Goal: Task Accomplishment & Management: Manage account settings

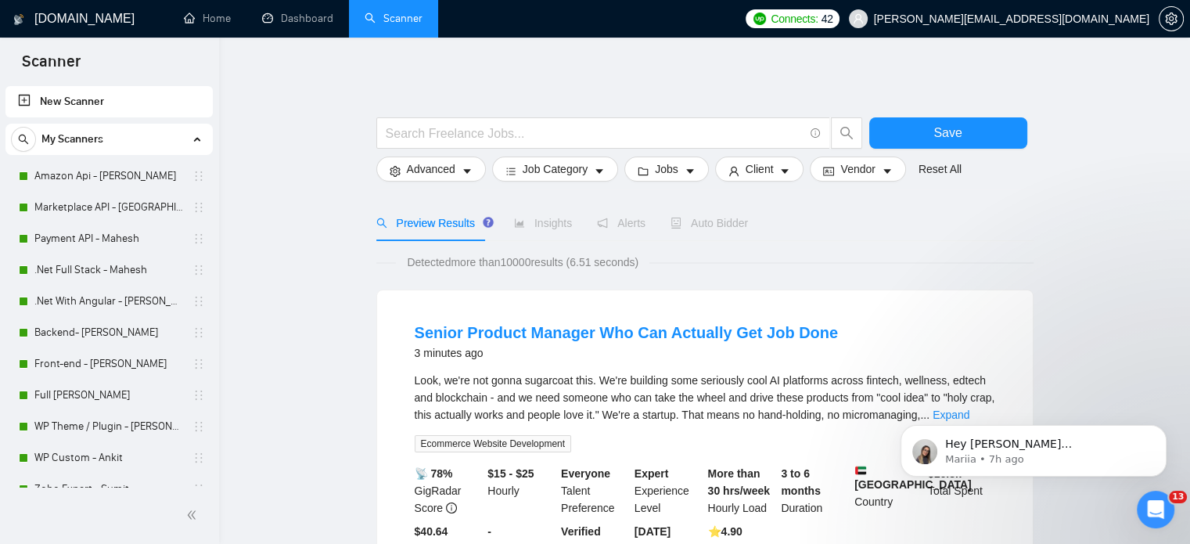
drag, startPoint x: 0, startPoint y: 0, endPoint x: 311, endPoint y: 113, distance: 330.4
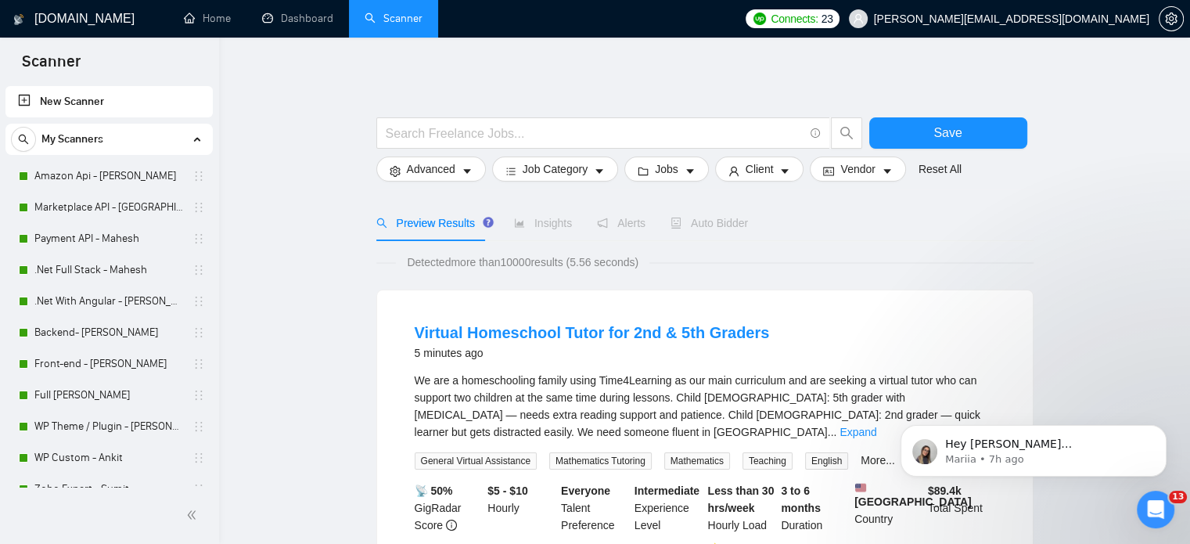
click at [881, 220] on div "Preview Results Insights Alerts Auto Bidder" at bounding box center [704, 223] width 657 height 36
click at [62, 241] on link "Payment API - Mahesh" at bounding box center [108, 238] width 149 height 31
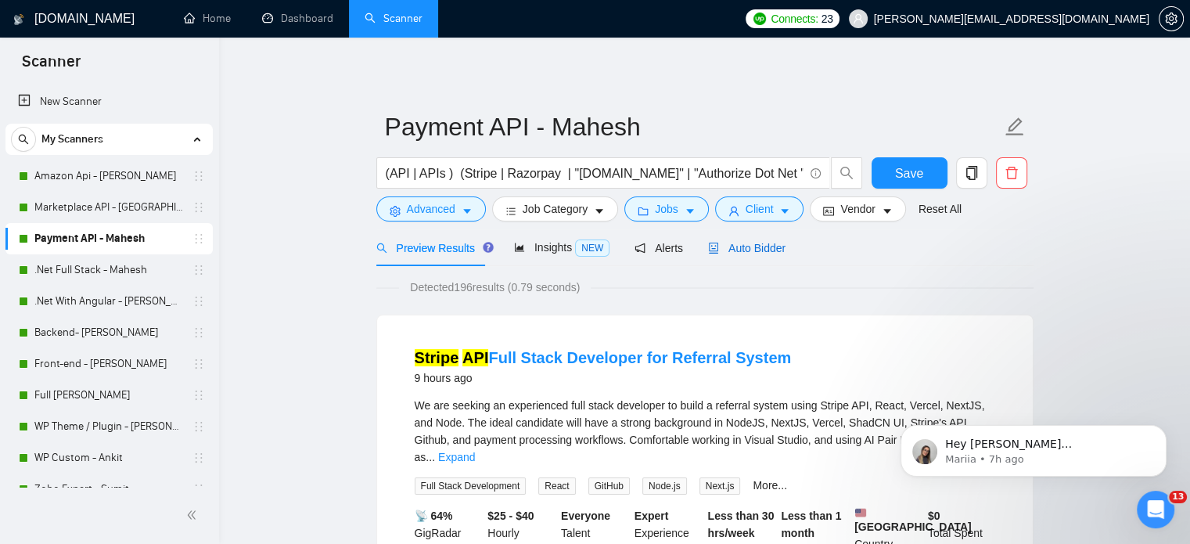
click at [746, 254] on span "Auto Bidder" at bounding box center [746, 248] width 77 height 13
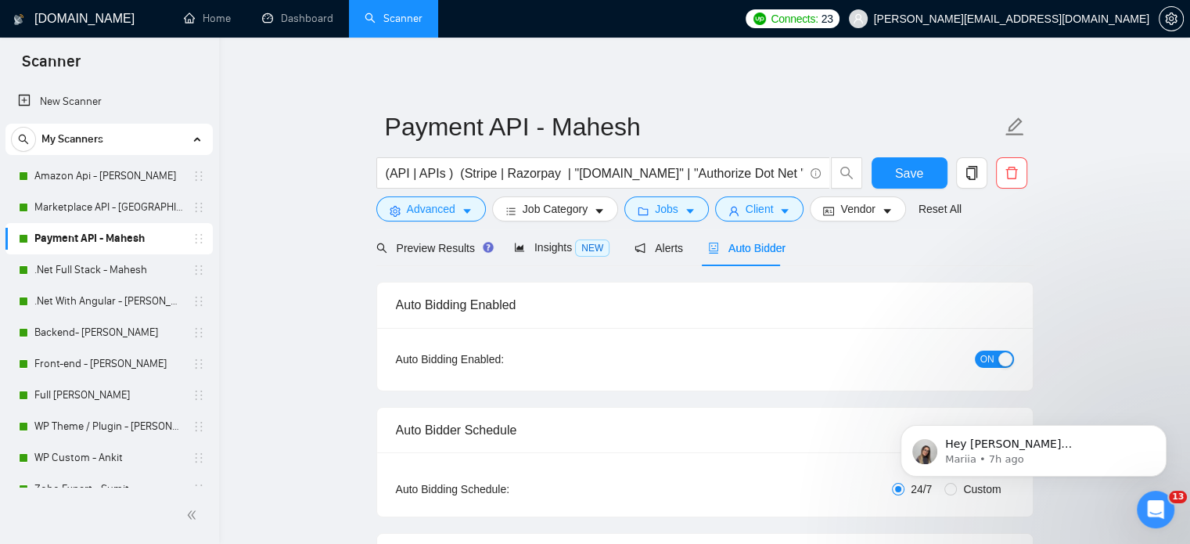
radio input "false"
radio input "true"
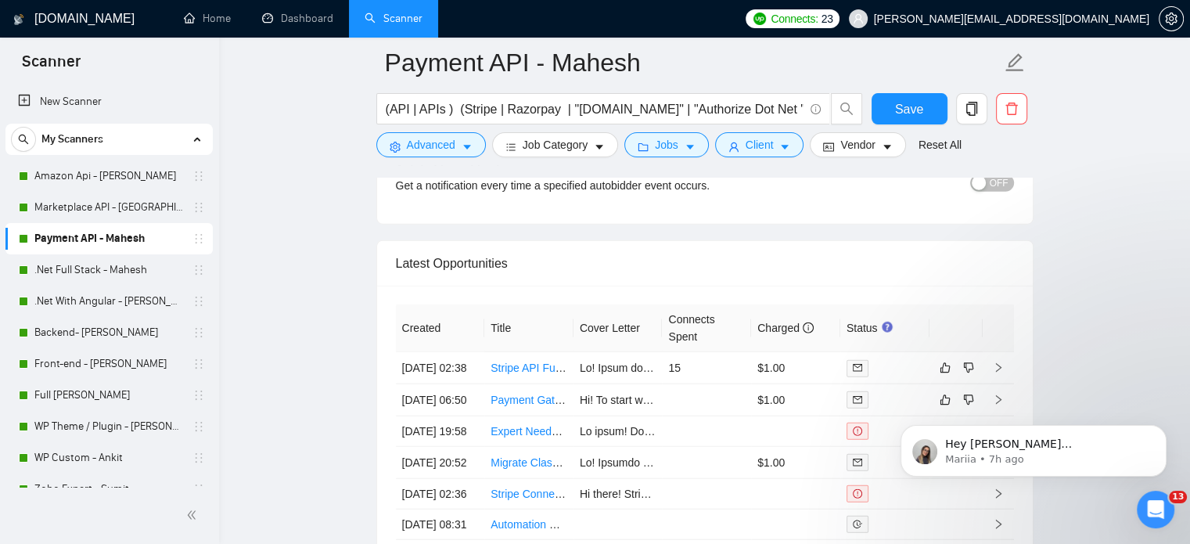
scroll to position [3990, 0]
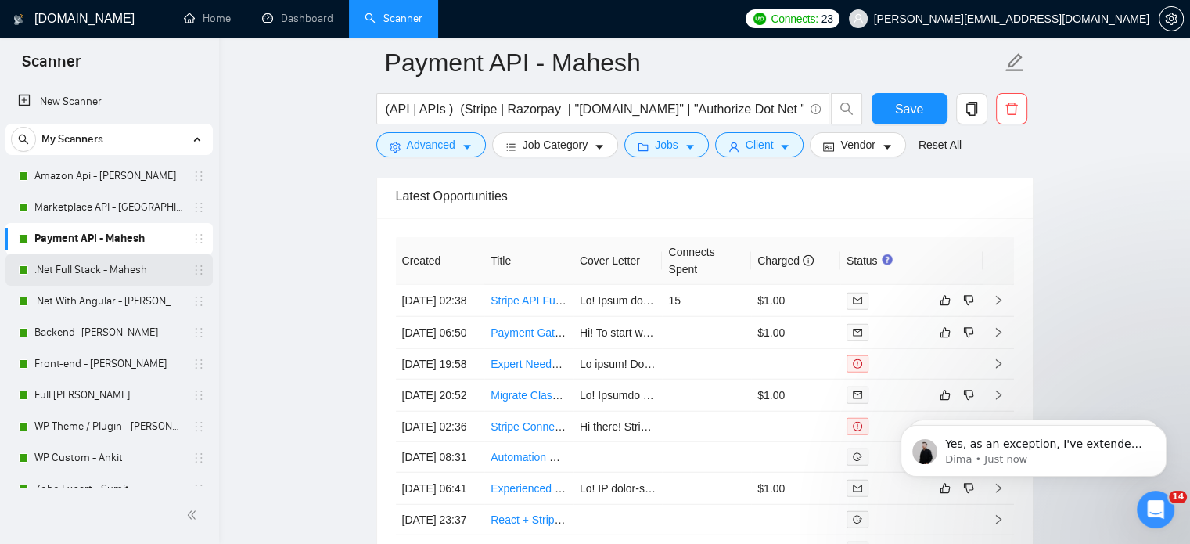
click at [65, 278] on link ".Net Full Stack - Mahesh" at bounding box center [108, 269] width 149 height 31
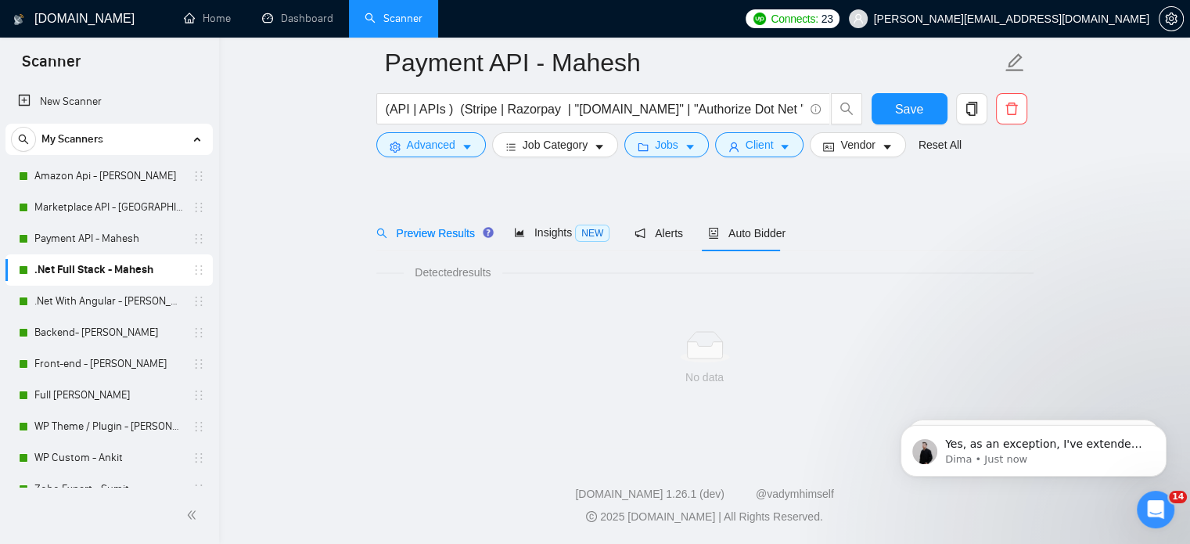
scroll to position [27, 0]
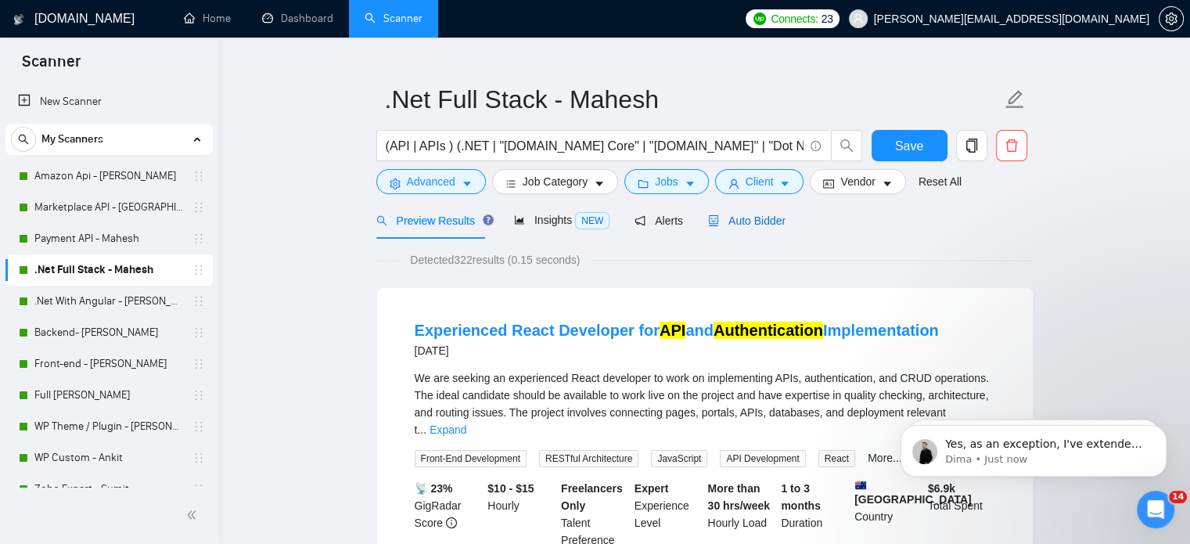
click at [753, 221] on span "Auto Bidder" at bounding box center [746, 220] width 77 height 13
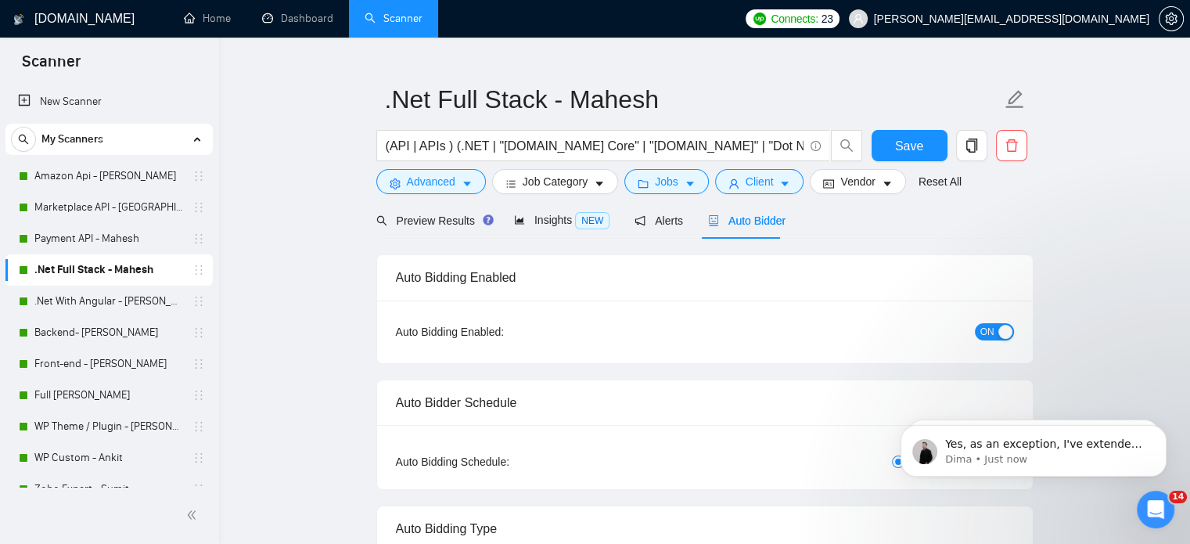
radio input "false"
radio input "true"
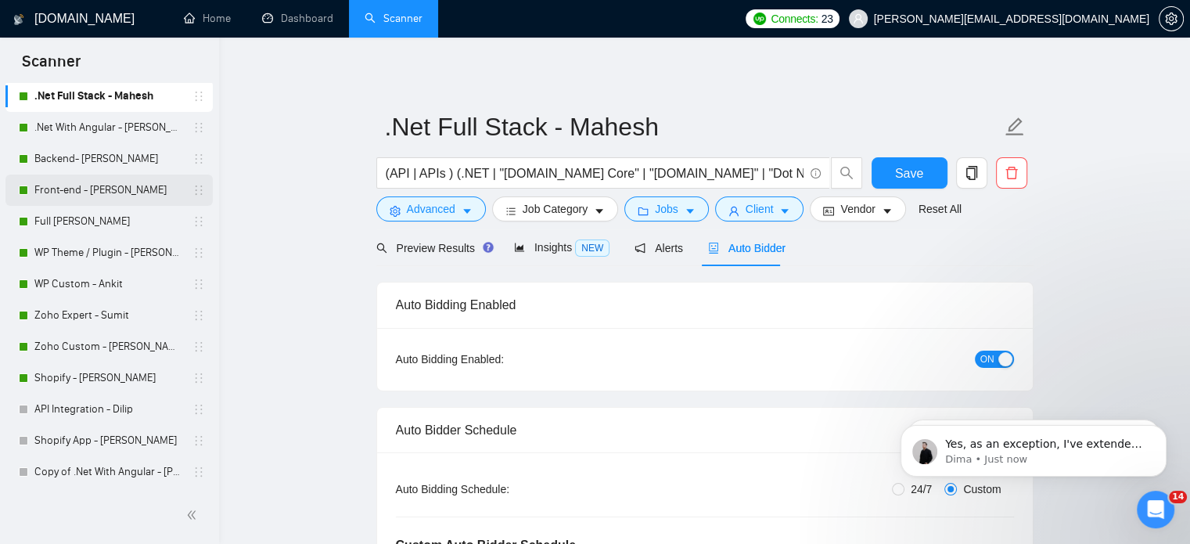
click at [110, 190] on link "Front-end - Shailja" at bounding box center [108, 189] width 149 height 31
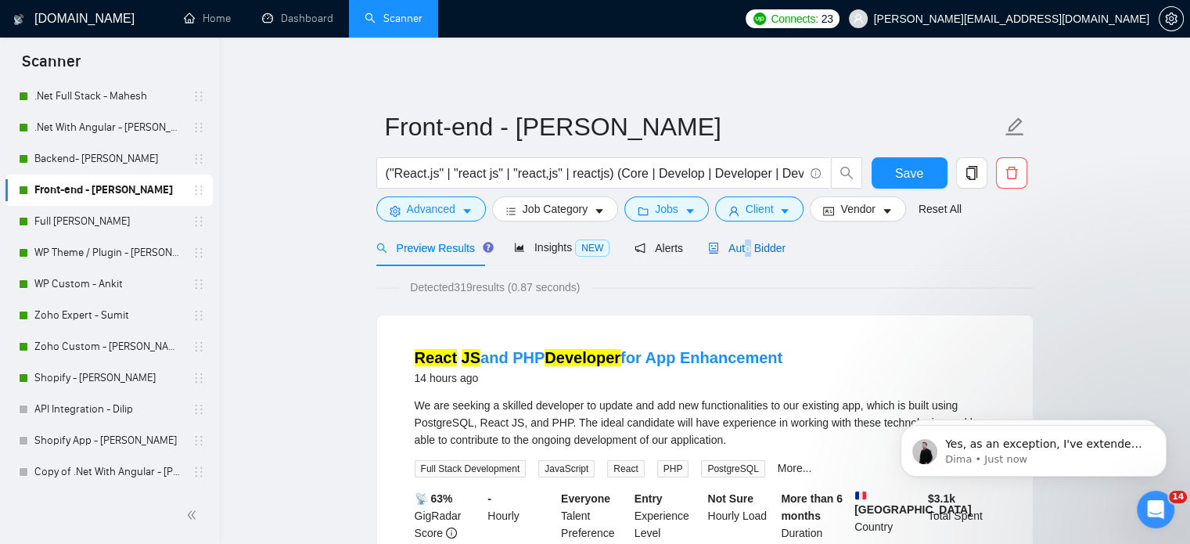
click at [741, 251] on span "Auto Bidder" at bounding box center [746, 248] width 77 height 13
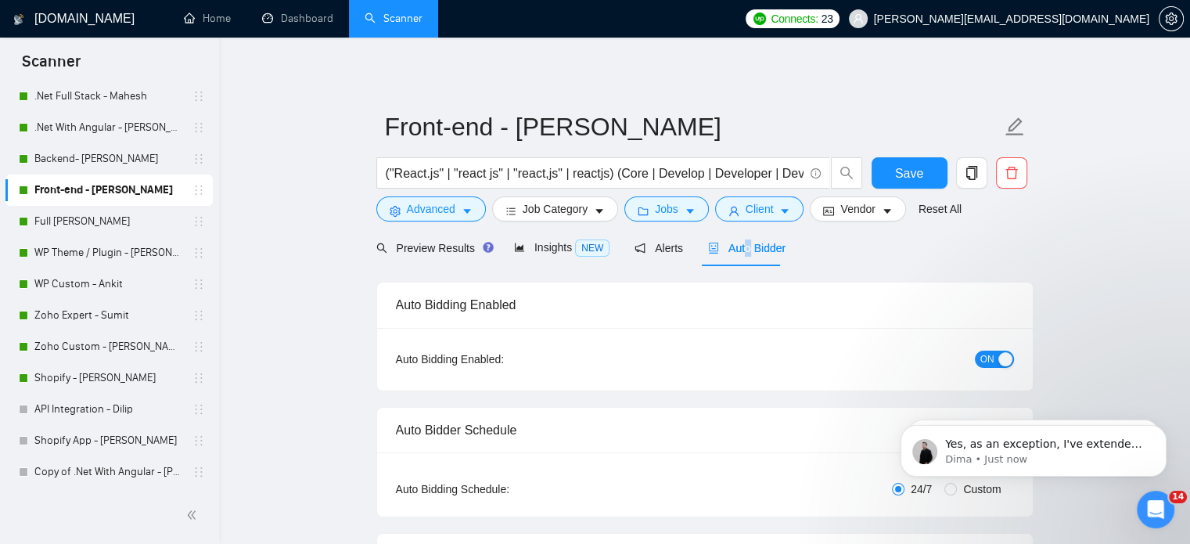
radio input "false"
radio input "true"
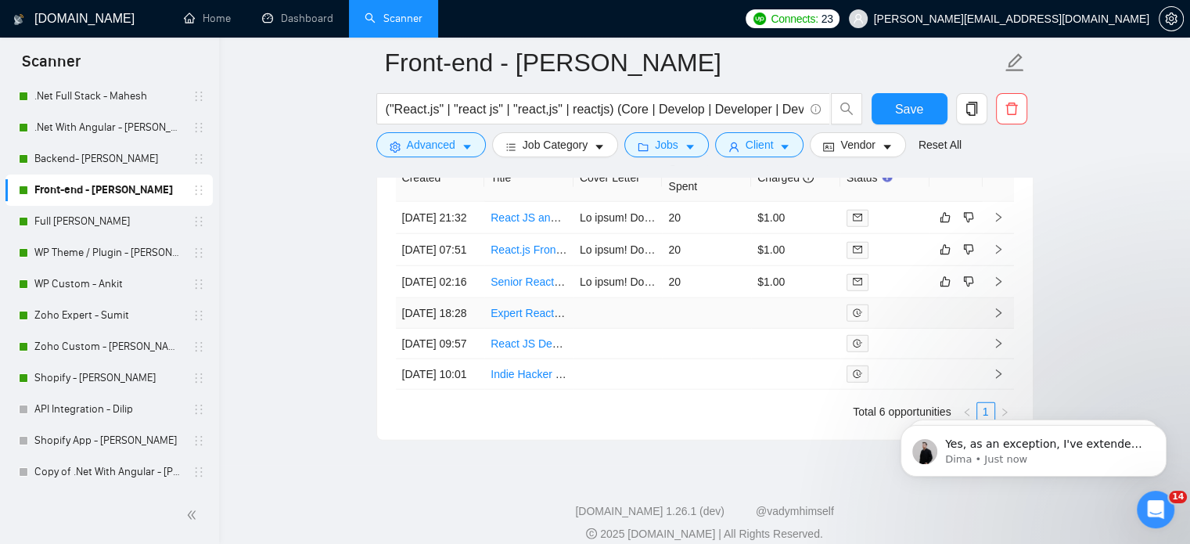
scroll to position [4026, 0]
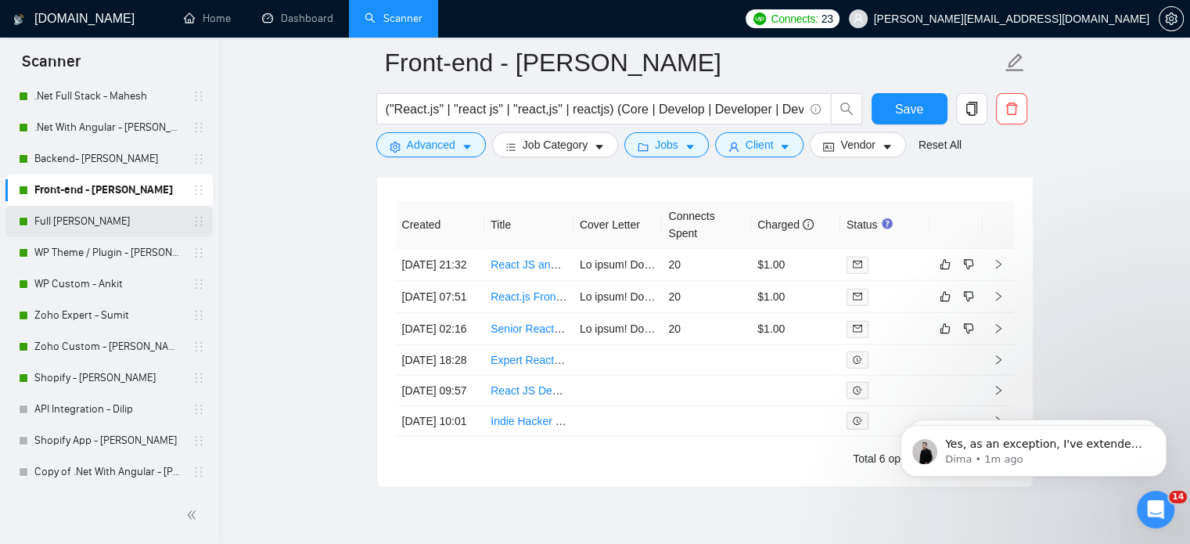
click at [124, 227] on link "Full Stack MERN - Nishan" at bounding box center [108, 221] width 149 height 31
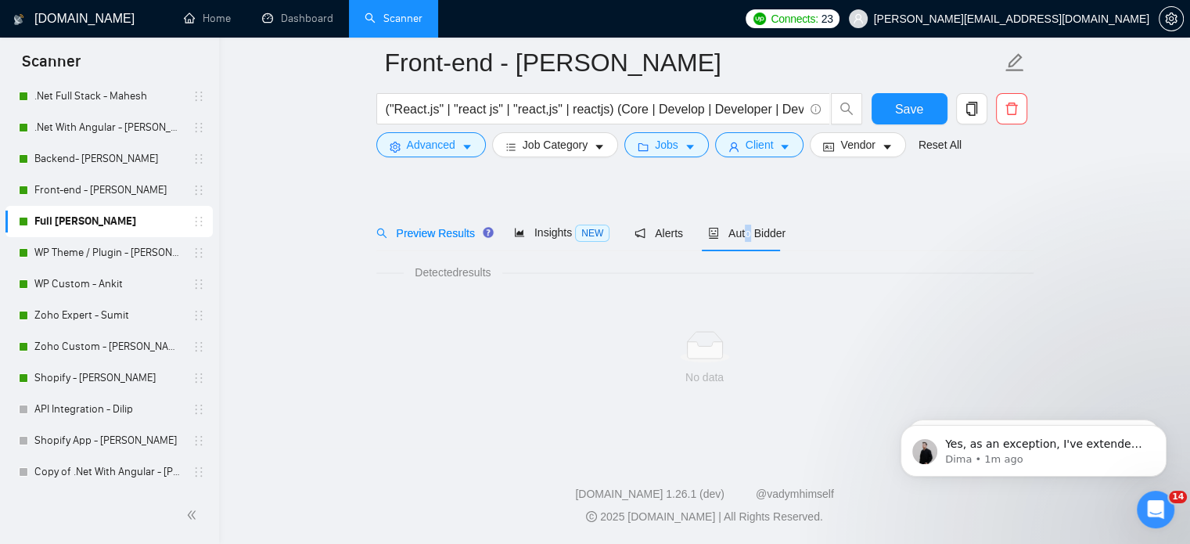
scroll to position [27, 0]
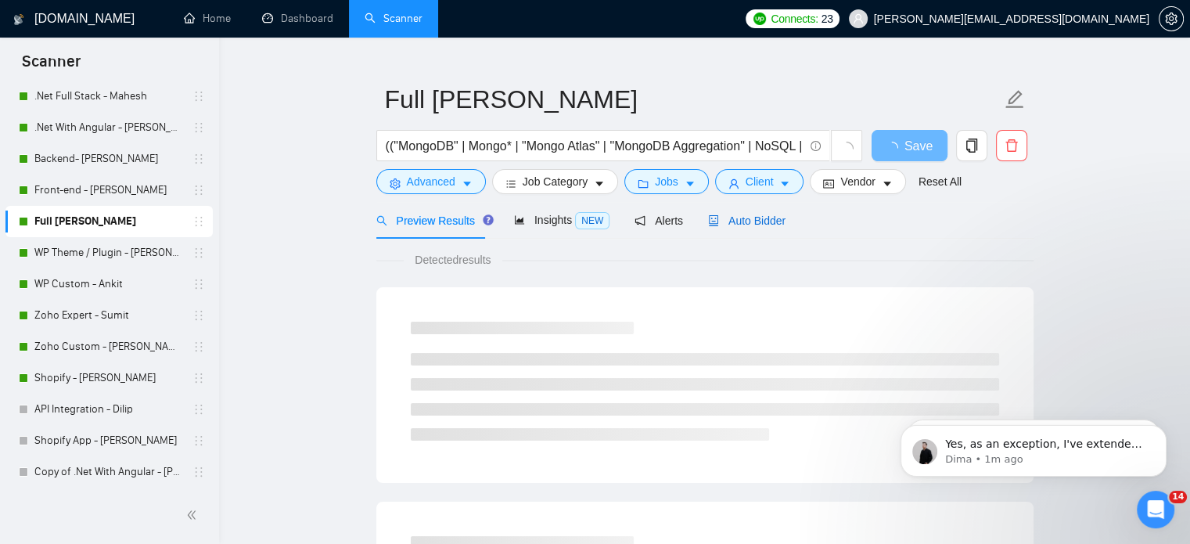
click at [752, 221] on span "Auto Bidder" at bounding box center [746, 220] width 77 height 13
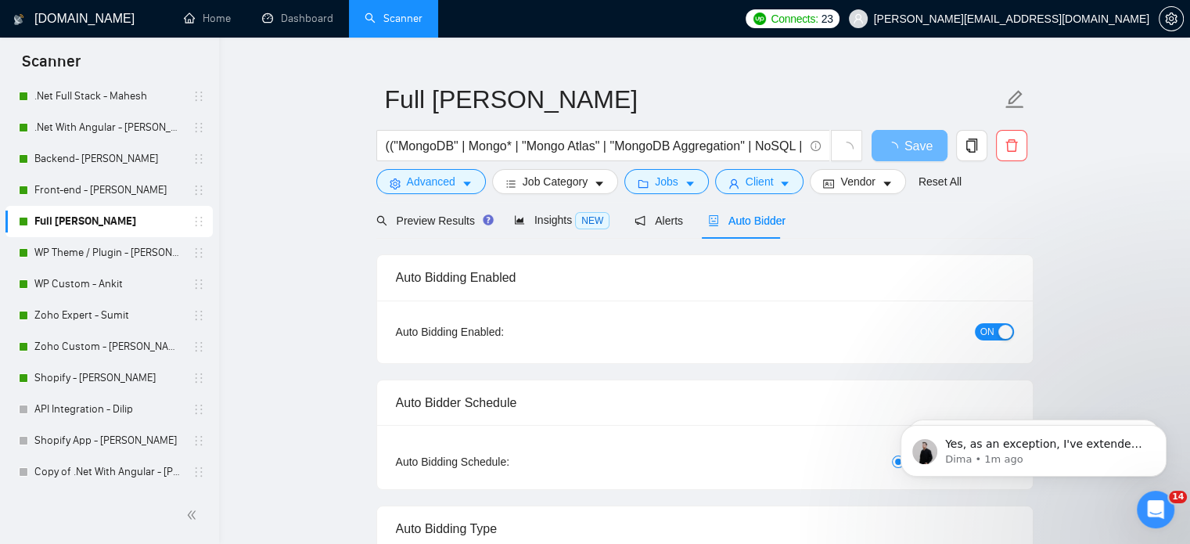
radio input "false"
radio input "true"
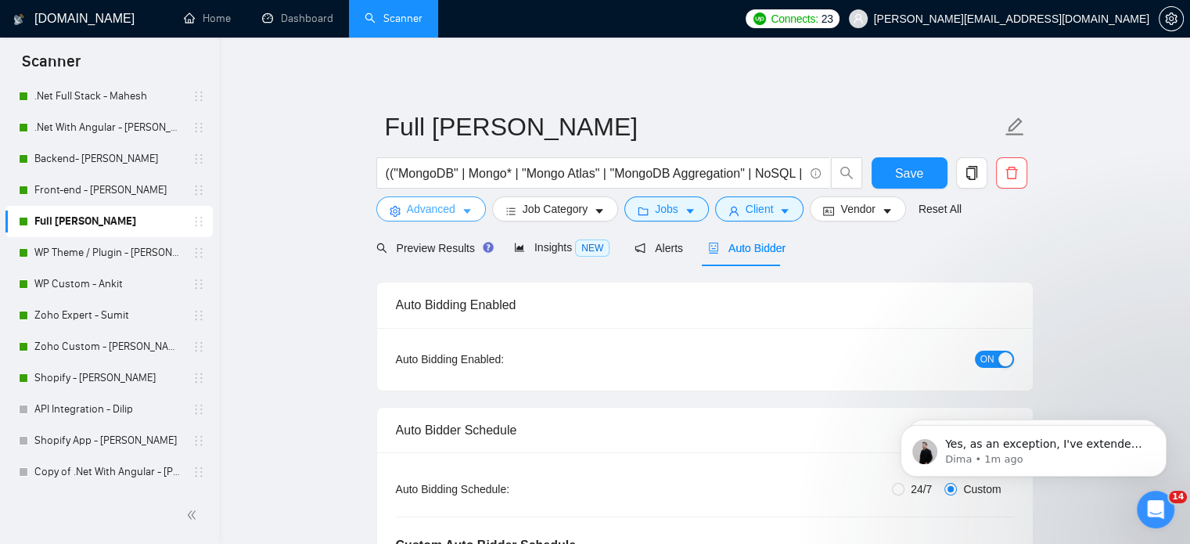
click at [467, 212] on icon "caret-down" at bounding box center [467, 212] width 8 height 5
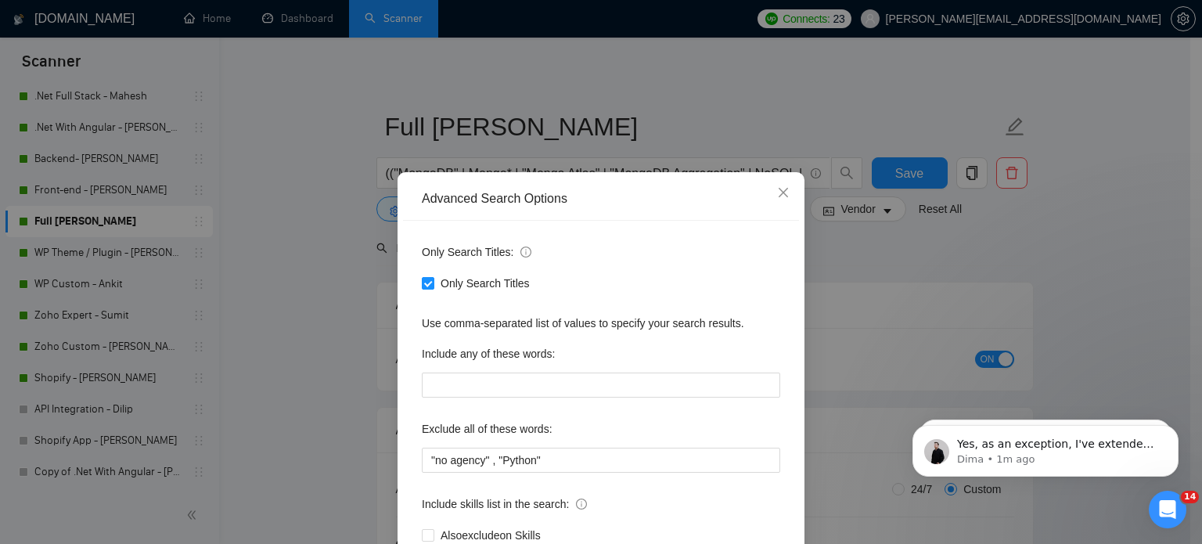
scroll to position [106, 0]
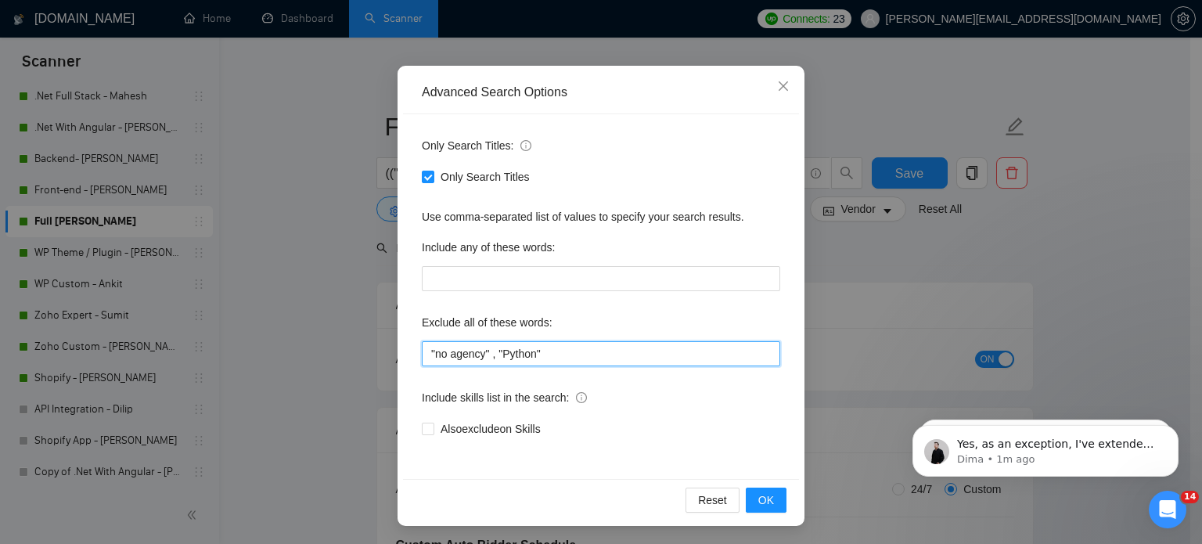
click at [557, 356] on input ""no agency" , "Python"" at bounding box center [601, 353] width 358 height 25
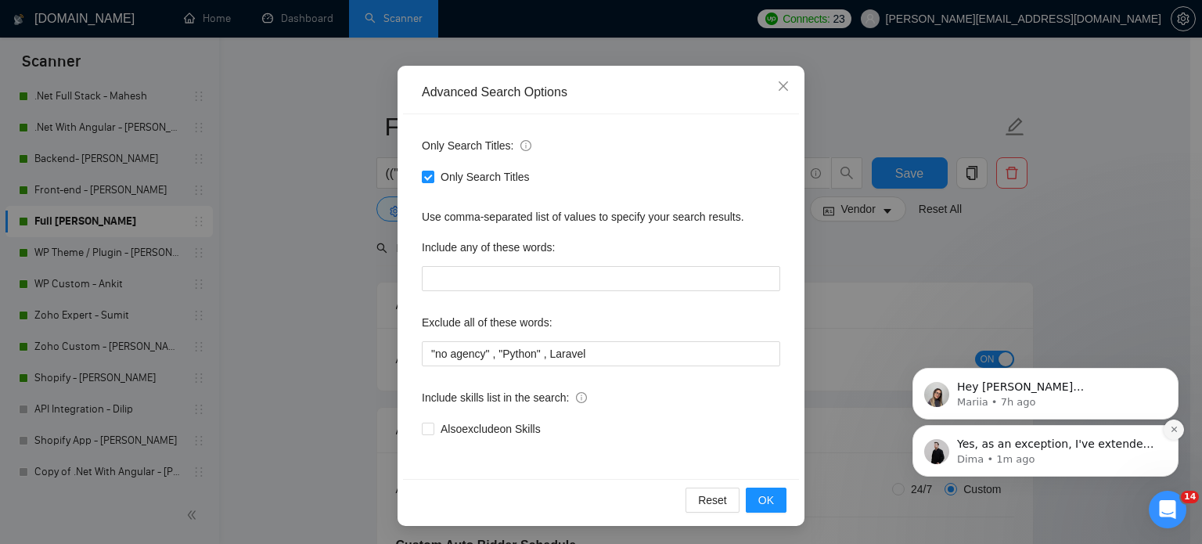
click at [1173, 437] on button "Dismiss notification" at bounding box center [1173, 429] width 20 height 20
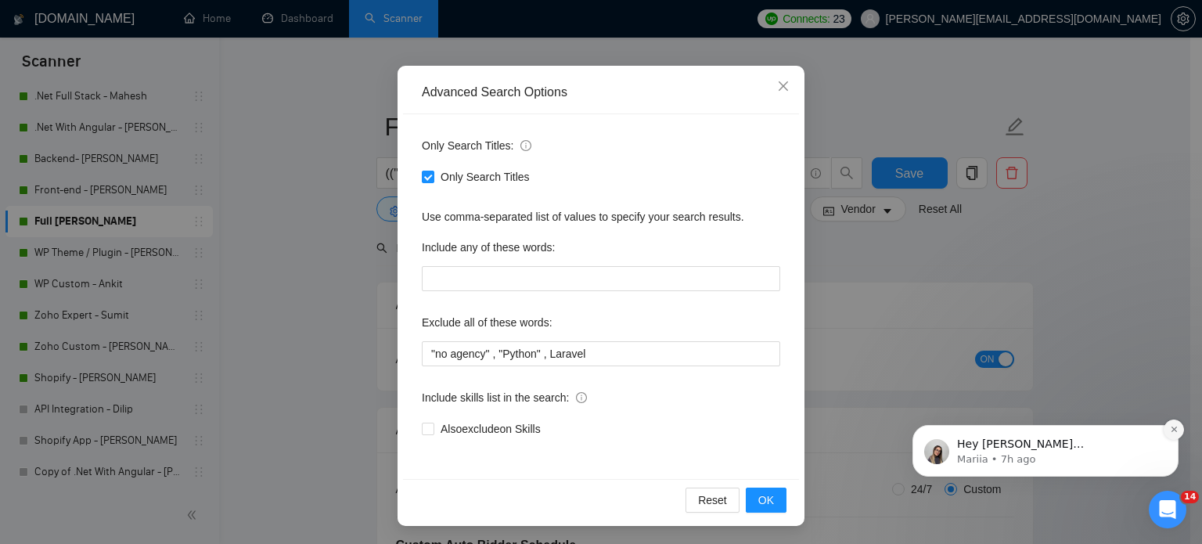
click at [1177, 433] on icon "Dismiss notification" at bounding box center [1174, 429] width 9 height 9
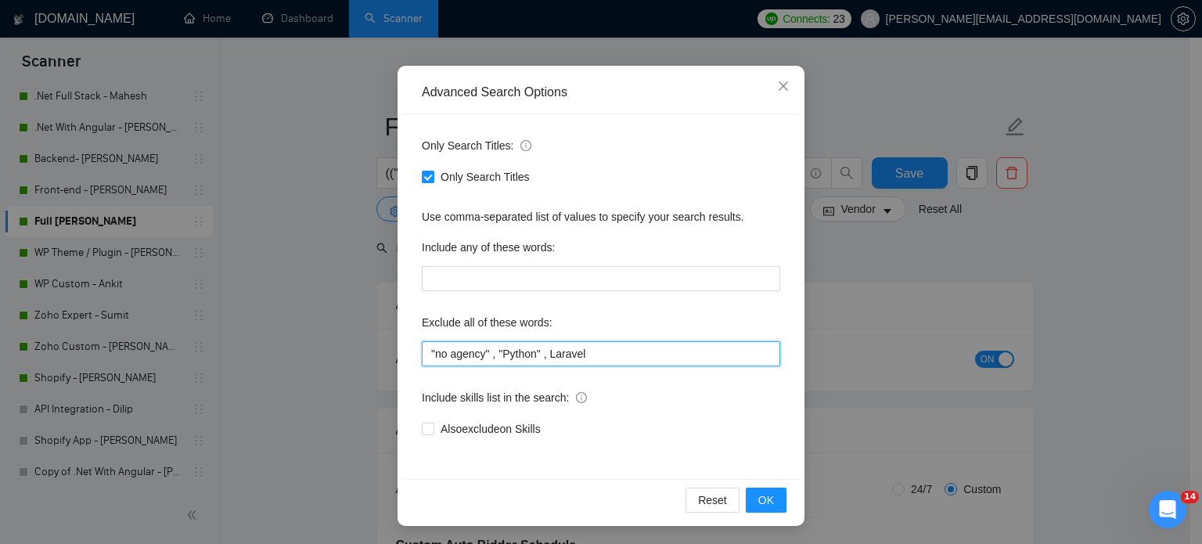
click at [587, 350] on input ""no agency" , "Python" , Laravel" at bounding box center [601, 353] width 358 height 25
click at [541, 355] on input ""no agency" , "Python" , Laravel" at bounding box center [601, 353] width 358 height 25
type input ""no agency" , "Python" , "Laravel""
click at [234, 191] on div "Advanced Search Options Only Search Titles: Only Search Titles Use comma-separa…" at bounding box center [601, 272] width 1202 height 544
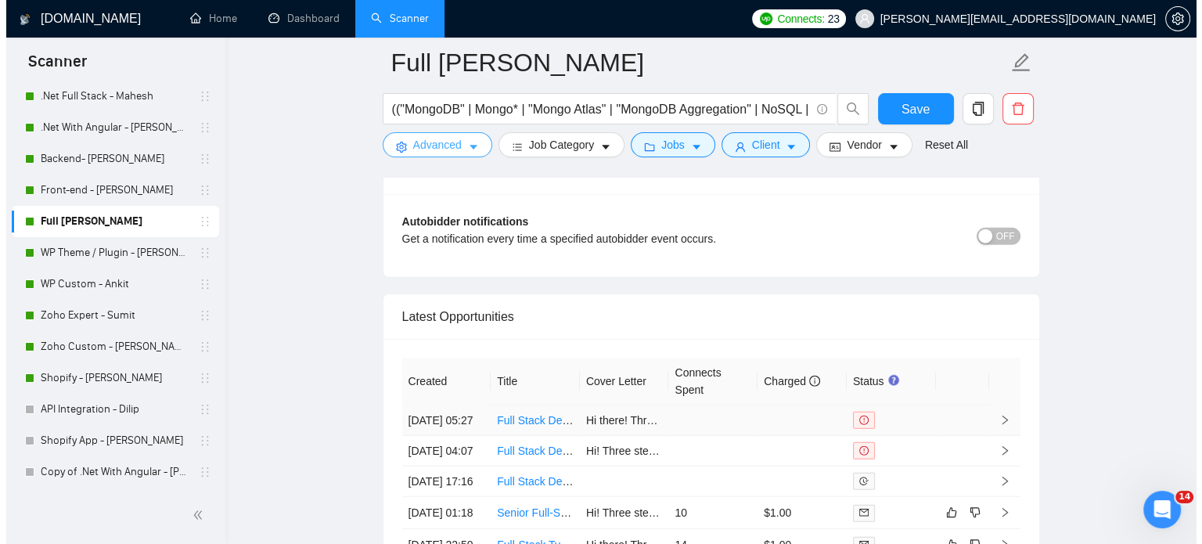
scroll to position [3990, 0]
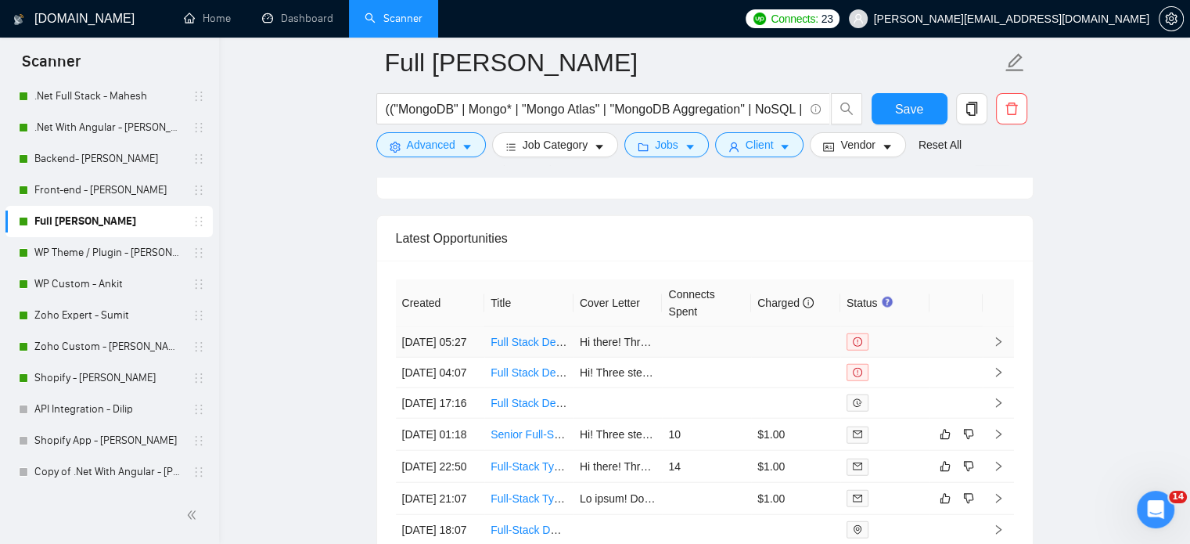
click at [995, 347] on icon "right" at bounding box center [998, 341] width 11 height 11
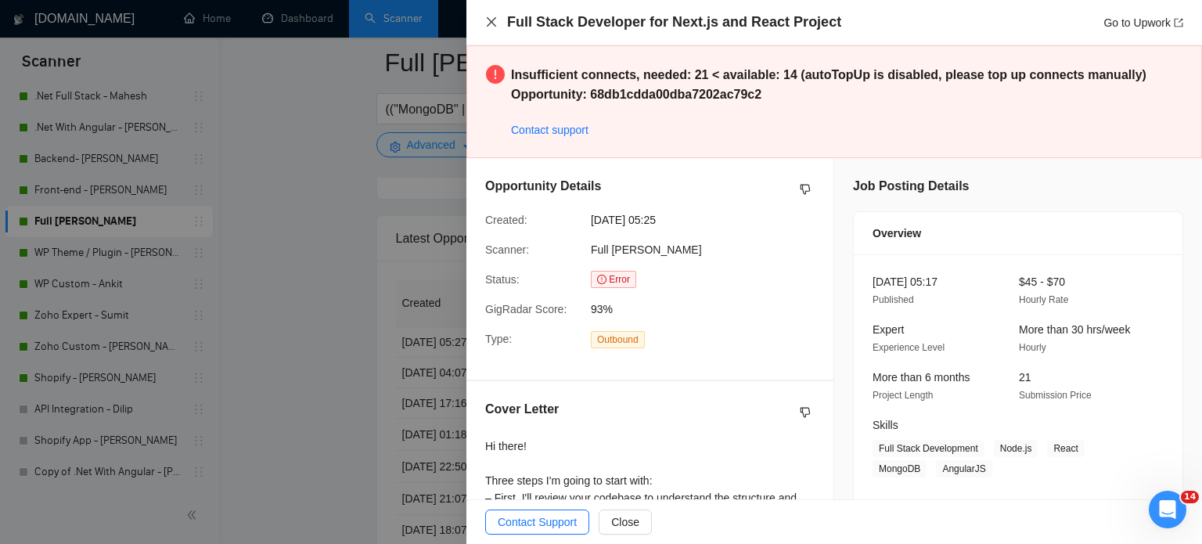
click at [488, 22] on icon "close" at bounding box center [491, 22] width 13 height 13
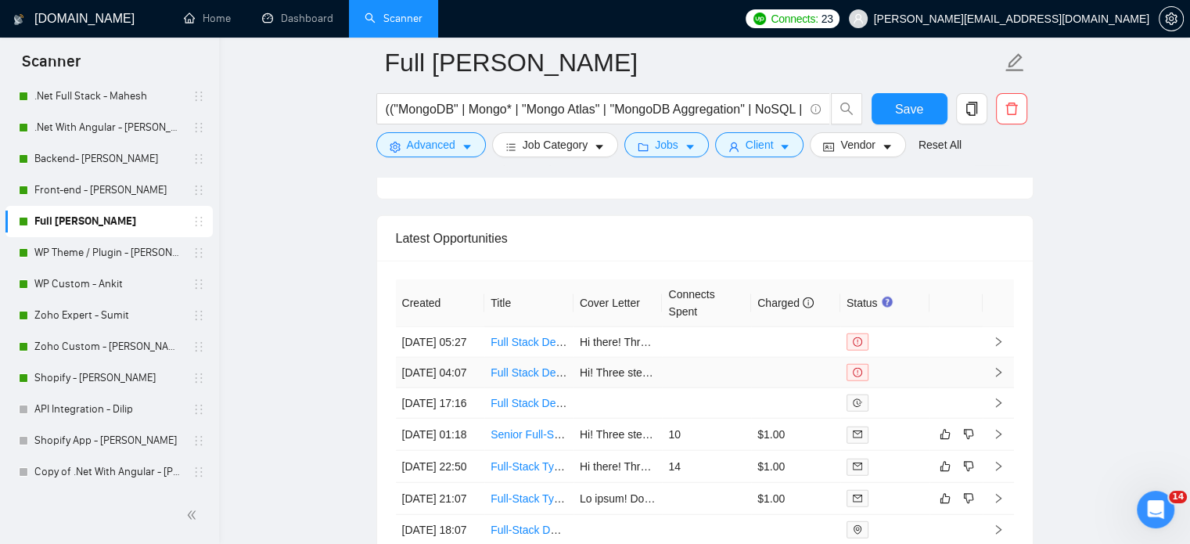
click at [997, 378] on icon "right" at bounding box center [998, 372] width 11 height 11
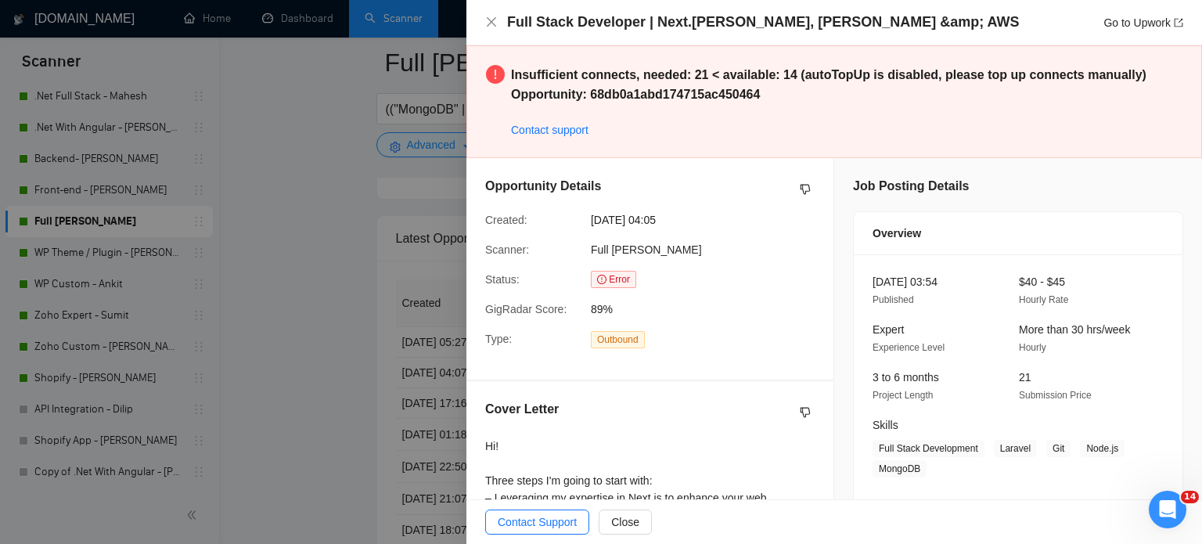
click at [713, 18] on h4 "Full Stack Developer | Next.js, Laravel &amp; AWS" at bounding box center [763, 23] width 512 height 20
click at [713, 19] on h4 "Full Stack Developer | Next.js, Laravel &amp; AWS" at bounding box center [763, 23] width 512 height 20
copy h4 "Laravel"
drag, startPoint x: 490, startPoint y: 15, endPoint x: 671, endPoint y: 159, distance: 231.6
click at [490, 16] on button "Close" at bounding box center [491, 22] width 13 height 13
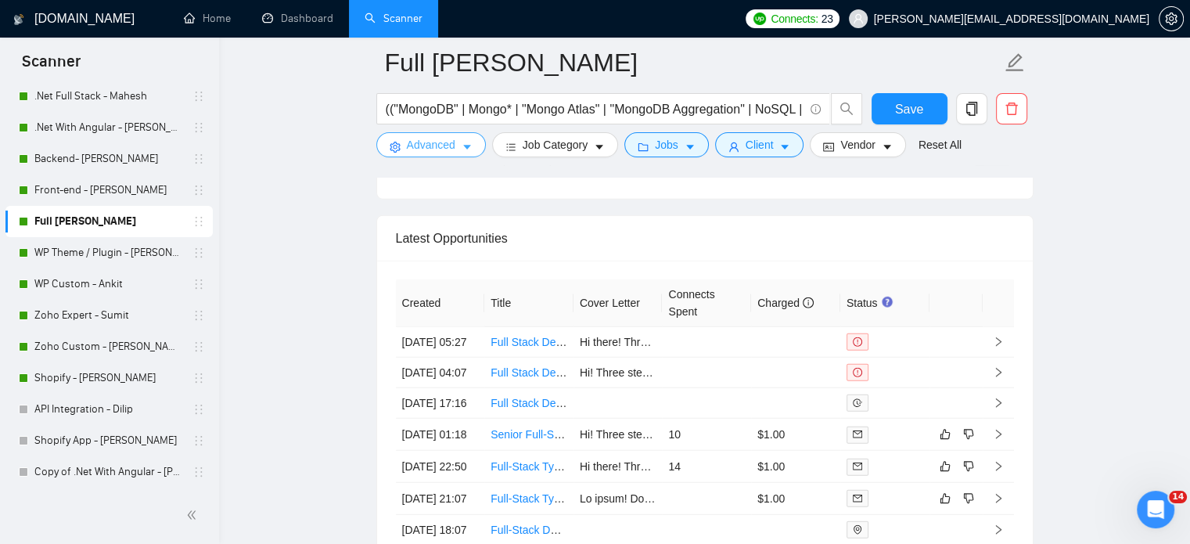
click at [462, 151] on icon "caret-down" at bounding box center [467, 147] width 11 height 11
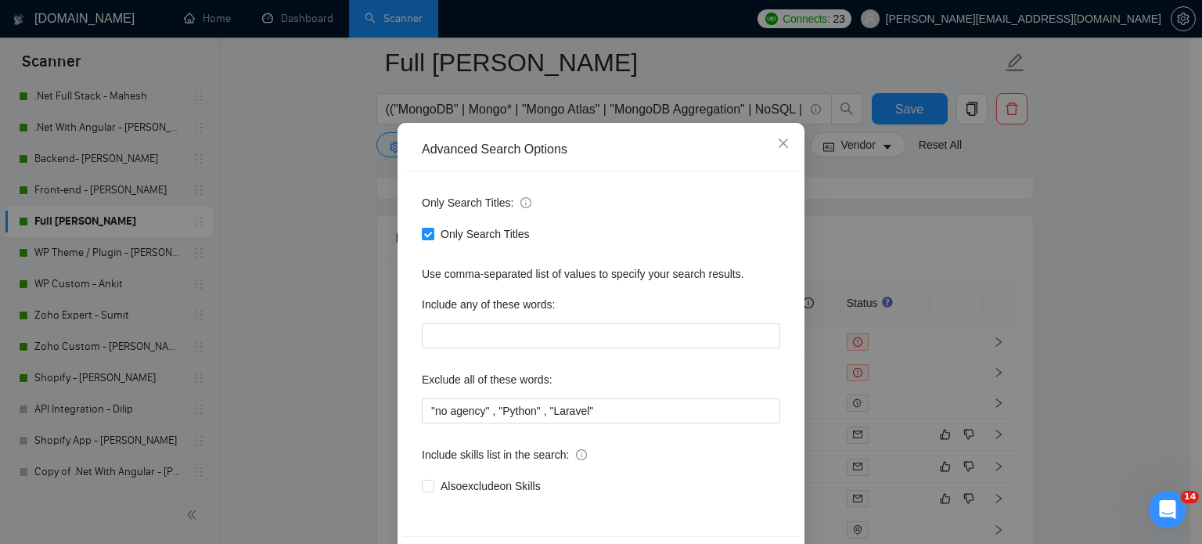
scroll to position [106, 0]
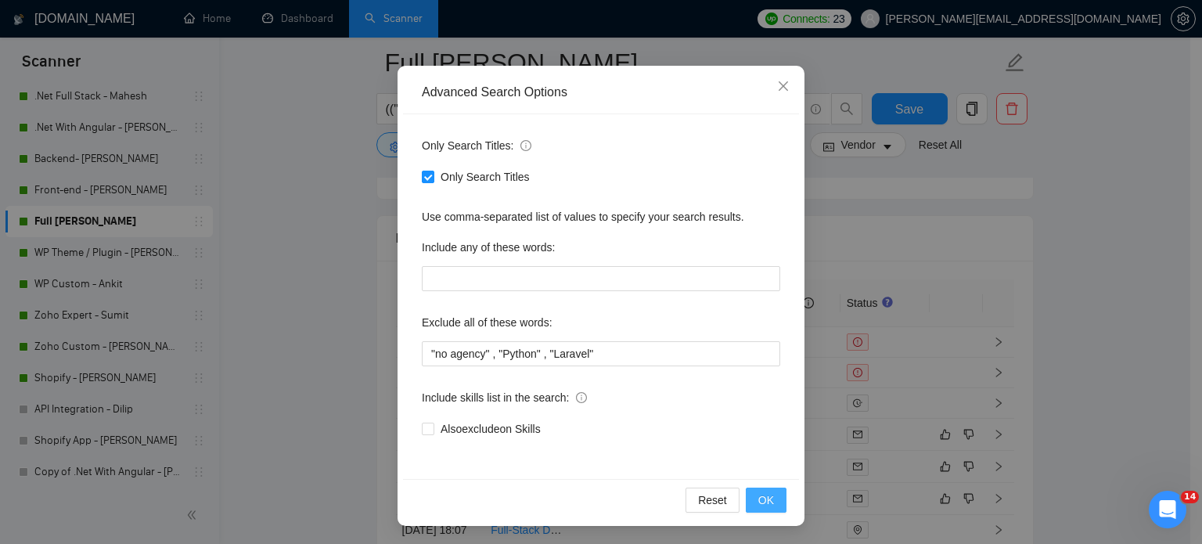
click at [760, 501] on span "OK" at bounding box center [766, 499] width 16 height 17
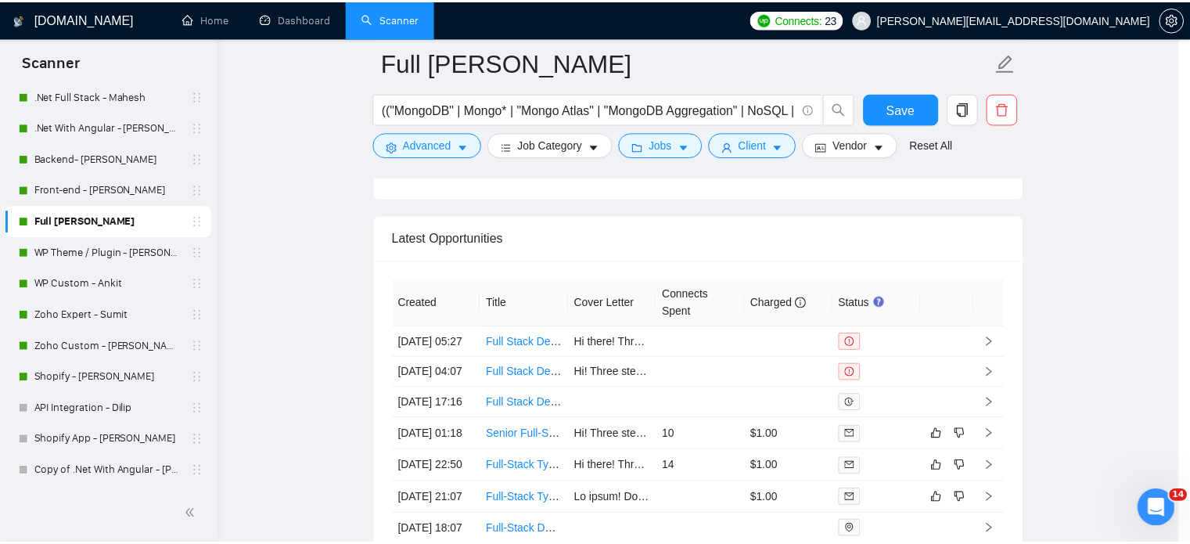
scroll to position [28, 0]
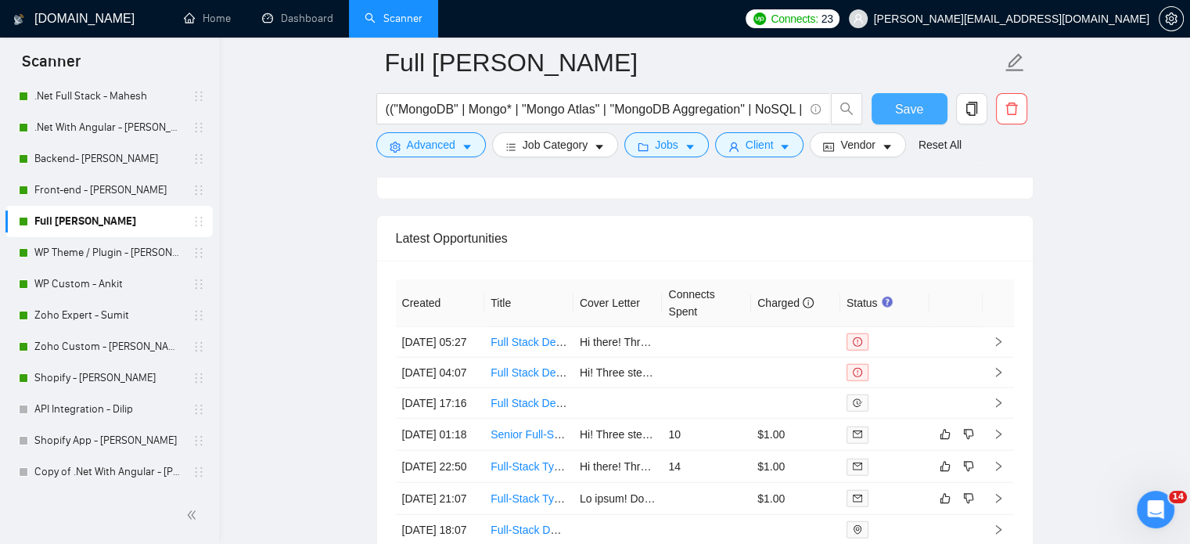
drag, startPoint x: 907, startPoint y: 111, endPoint x: 1104, endPoint y: 312, distance: 281.0
click at [907, 111] on span "Save" at bounding box center [909, 109] width 28 height 20
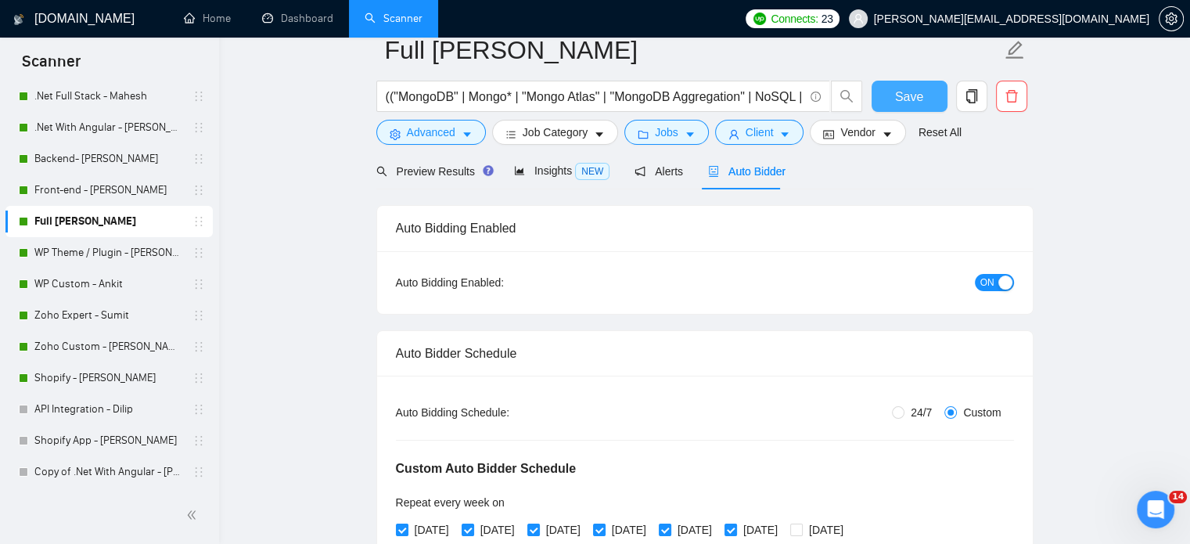
scroll to position [0, 0]
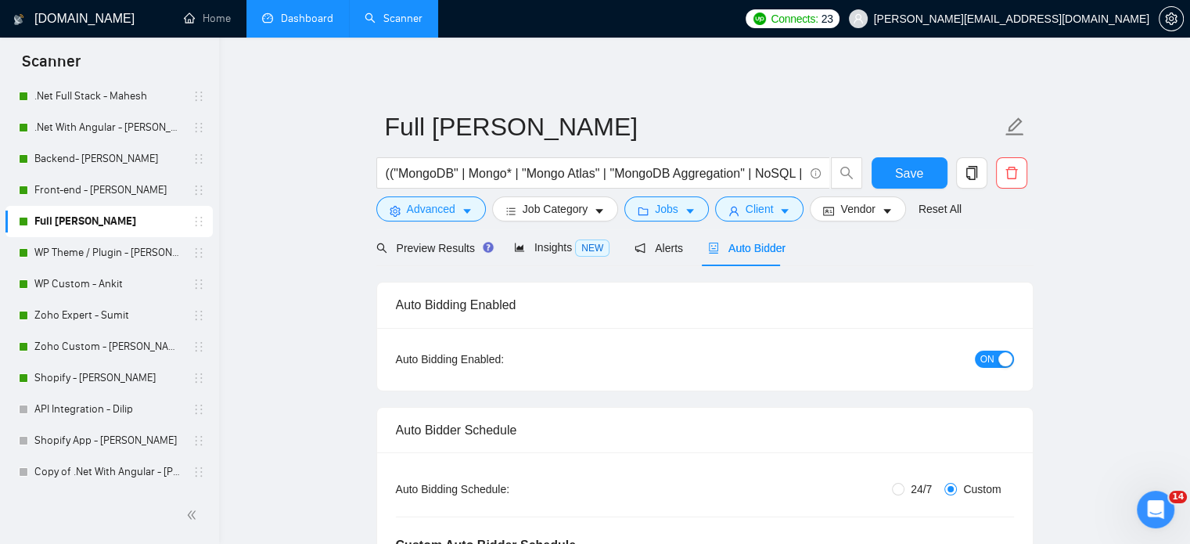
click at [311, 23] on link "Dashboard" at bounding box center [297, 18] width 71 height 13
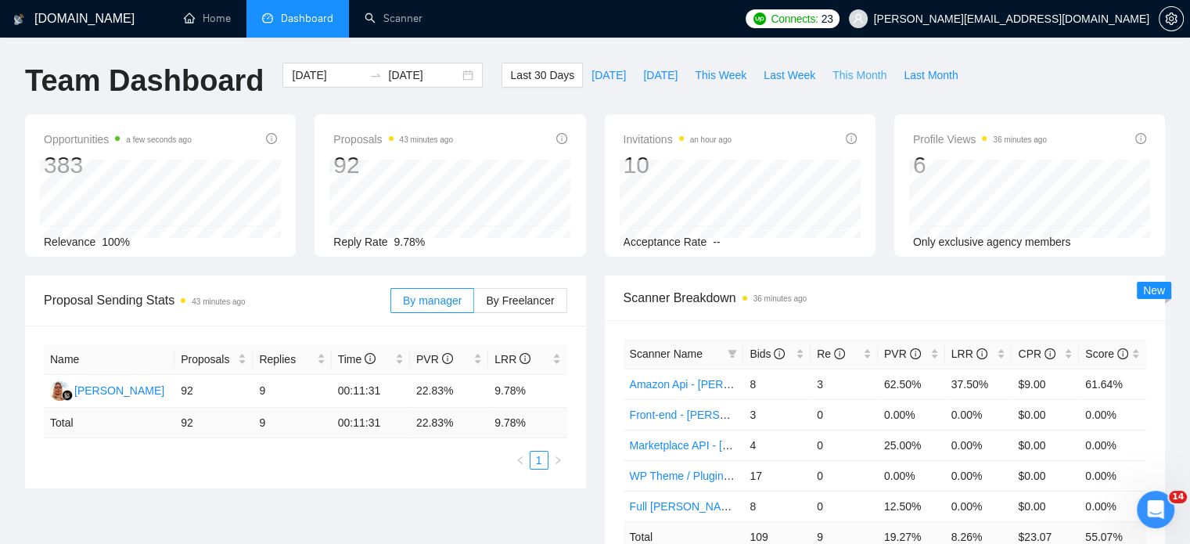
click at [851, 73] on span "This Month" at bounding box center [859, 74] width 54 height 17
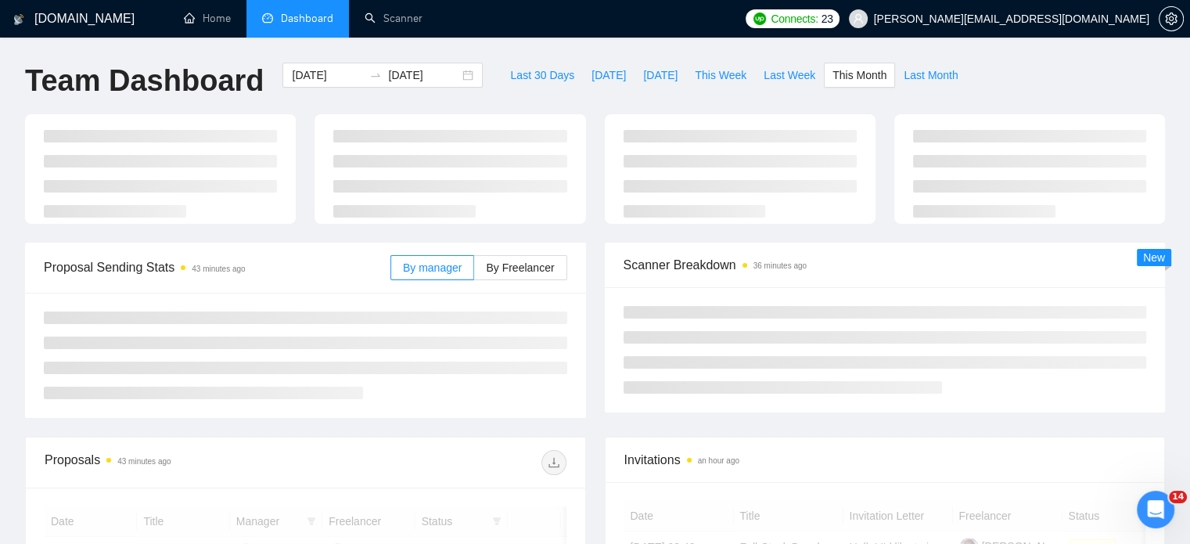
type input "2025-09-01"
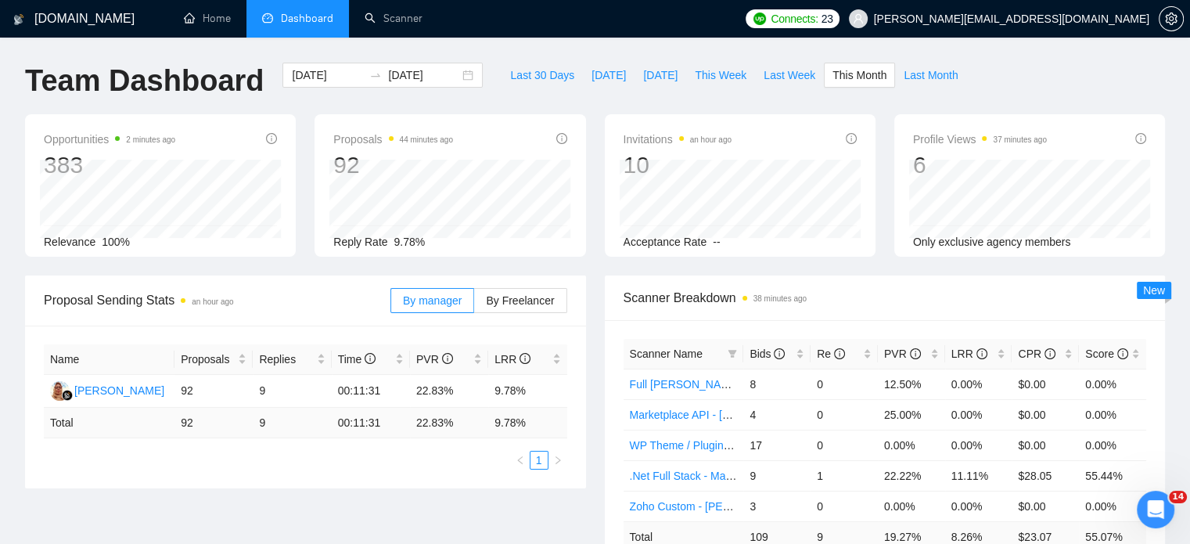
drag, startPoint x: 1040, startPoint y: 84, endPoint x: 724, endPoint y: 3, distance: 327.1
click at [1033, 82] on div "Team Dashboard 2025-09-01 2025-09-30 Last 30 Days Today Yesterday This Week Las…" at bounding box center [595, 89] width 1159 height 52
drag, startPoint x: 194, startPoint y: 14, endPoint x: 209, endPoint y: 46, distance: 35.3
click at [194, 14] on link "Home" at bounding box center [207, 18] width 47 height 13
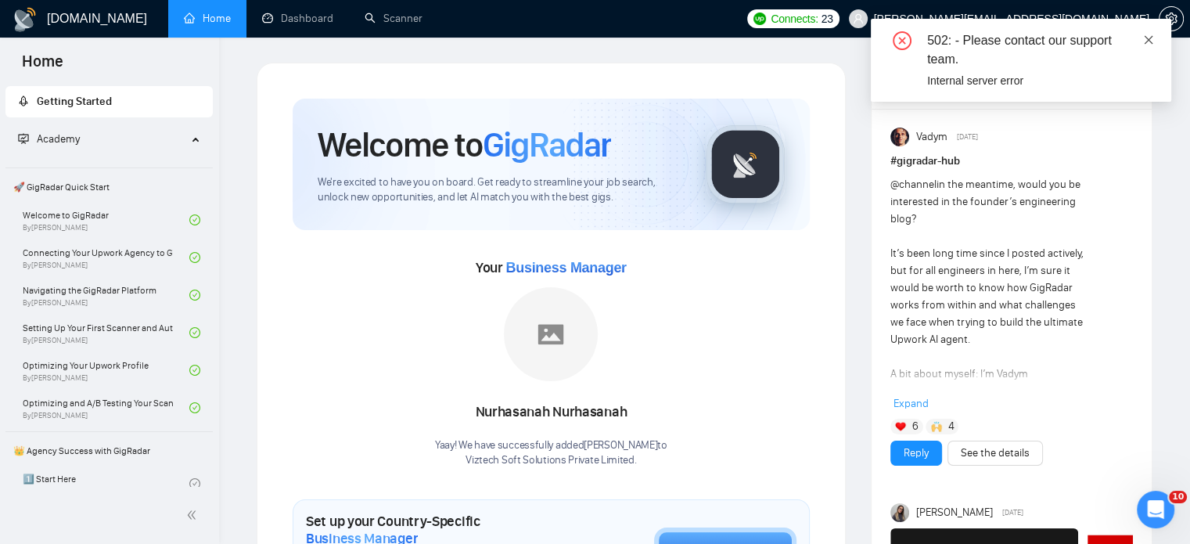
click at [1145, 39] on icon "close" at bounding box center [1148, 39] width 11 height 11
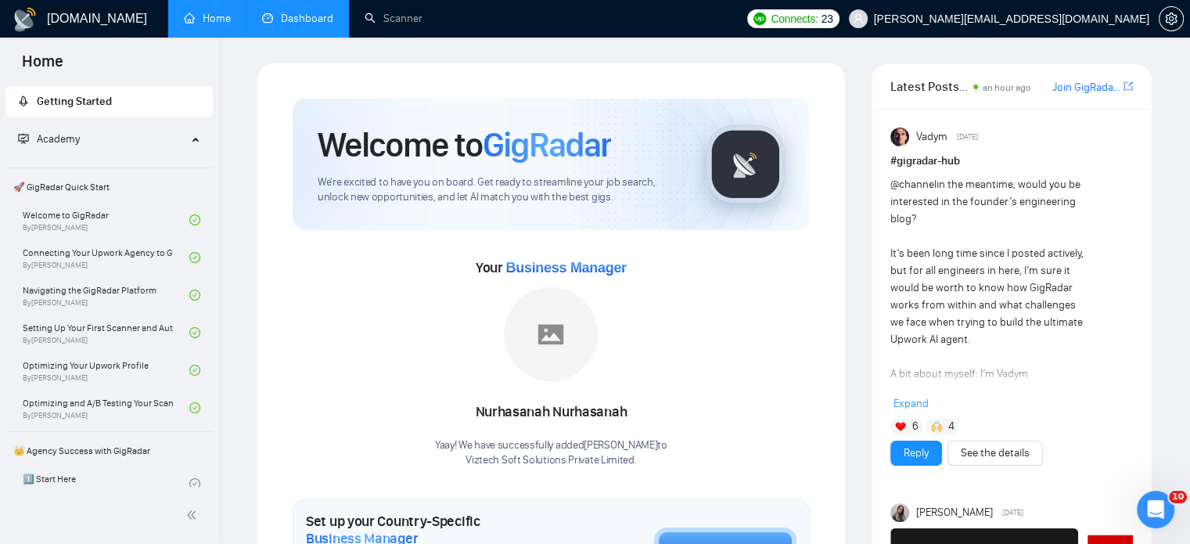
click at [314, 21] on link "Dashboard" at bounding box center [297, 18] width 71 height 13
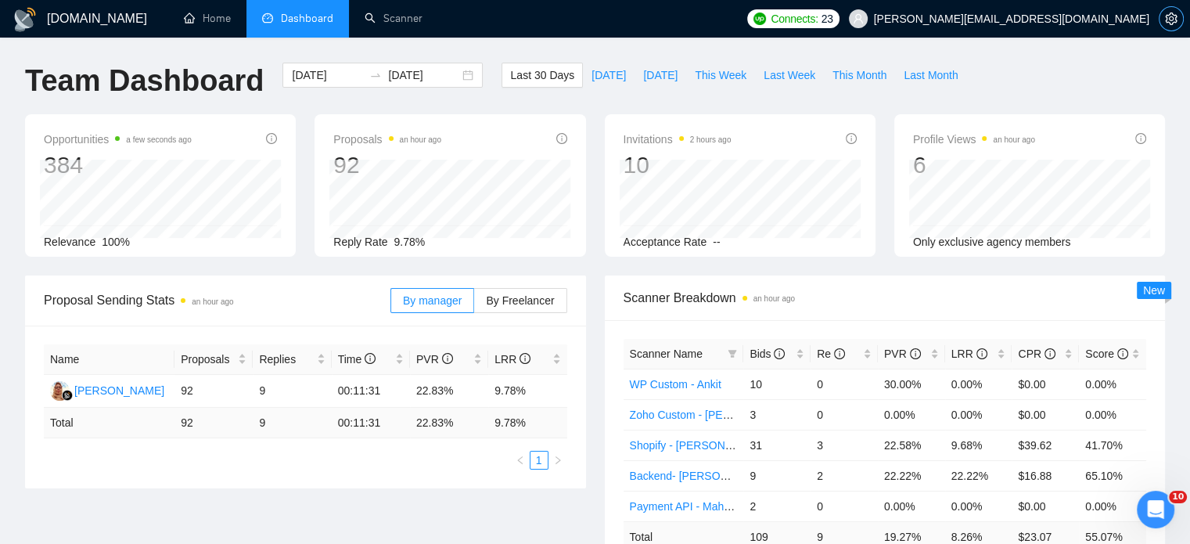
click at [1168, 20] on icon "setting" at bounding box center [1171, 19] width 13 height 13
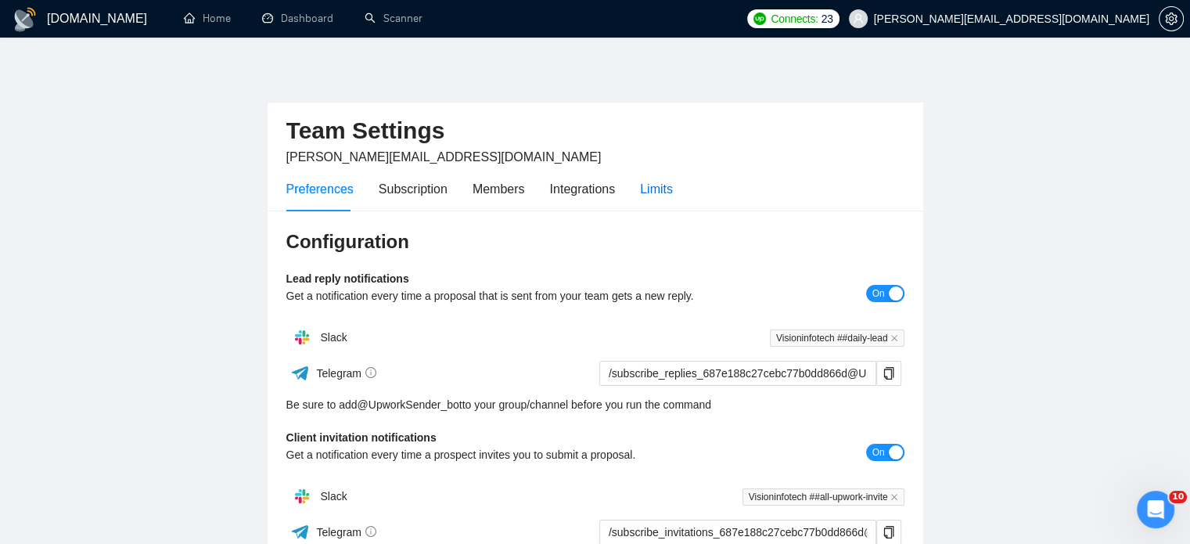
click at [651, 188] on div "Limits" at bounding box center [656, 189] width 33 height 20
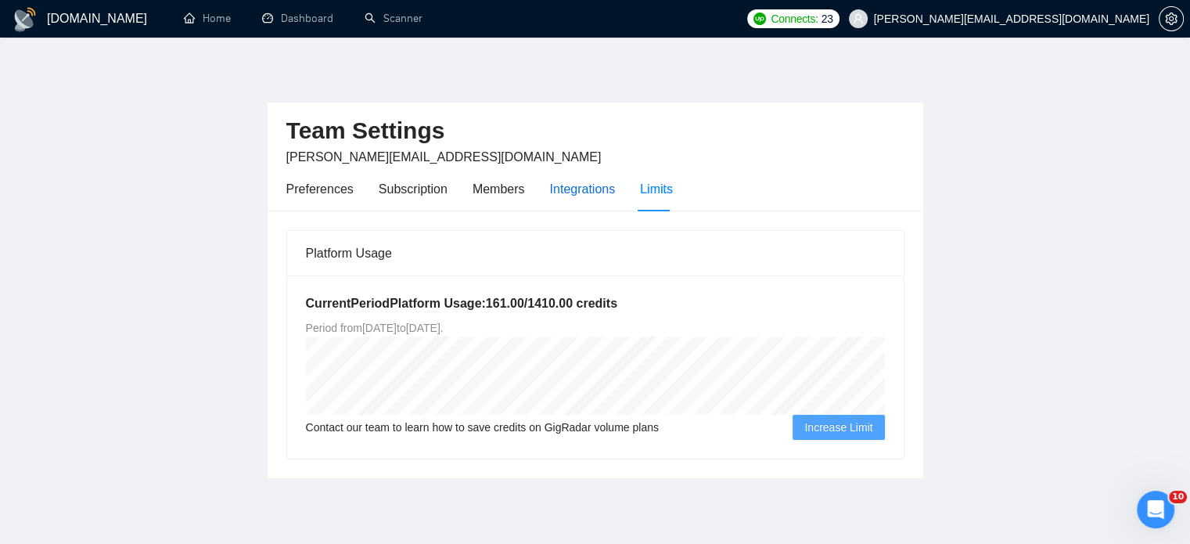
click at [587, 196] on div "Integrations" at bounding box center [583, 189] width 66 height 20
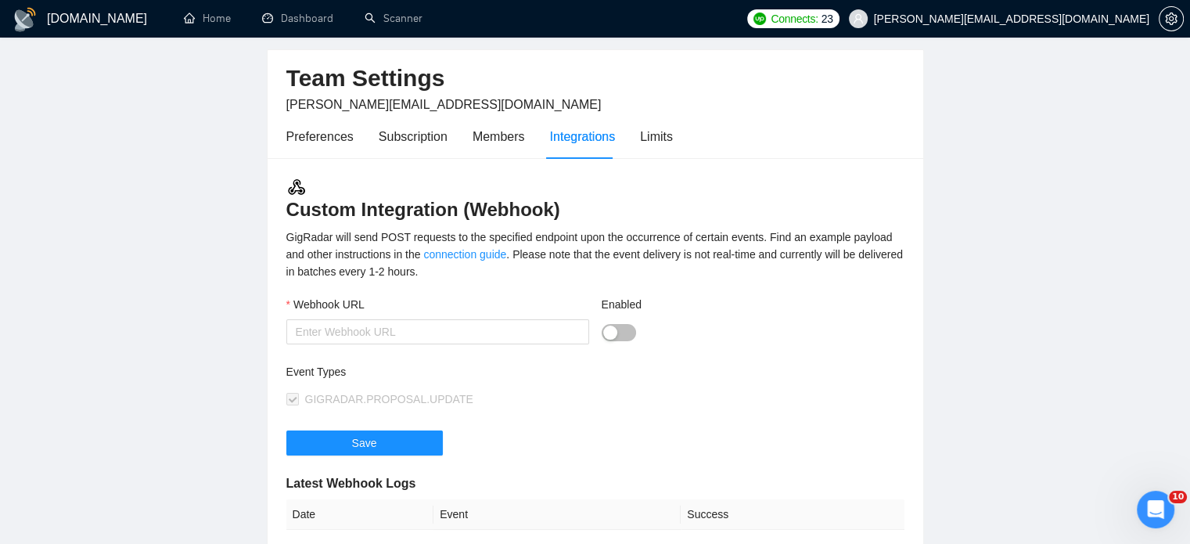
scroll to position [78, 0]
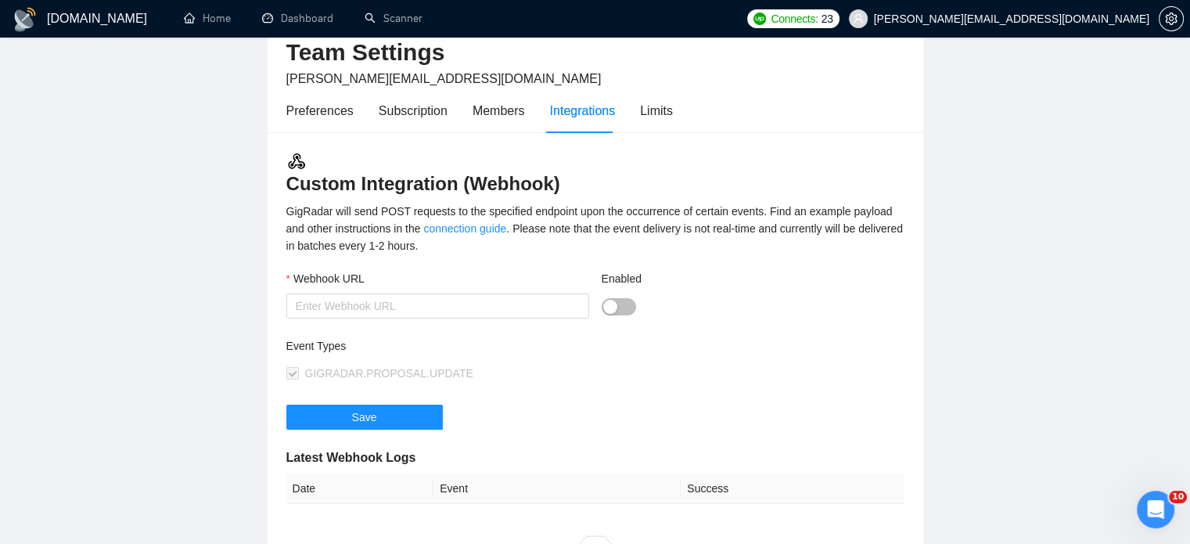
click at [619, 306] on button "Enabled" at bounding box center [619, 306] width 34 height 17
click at [606, 304] on button "Enabled" at bounding box center [619, 306] width 34 height 17
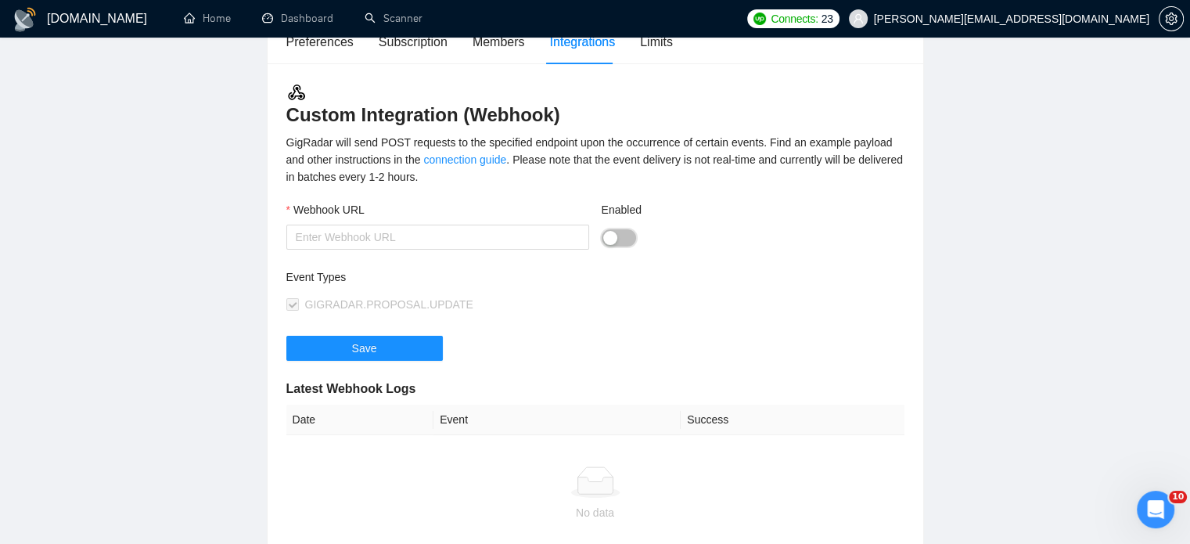
scroll to position [156, 0]
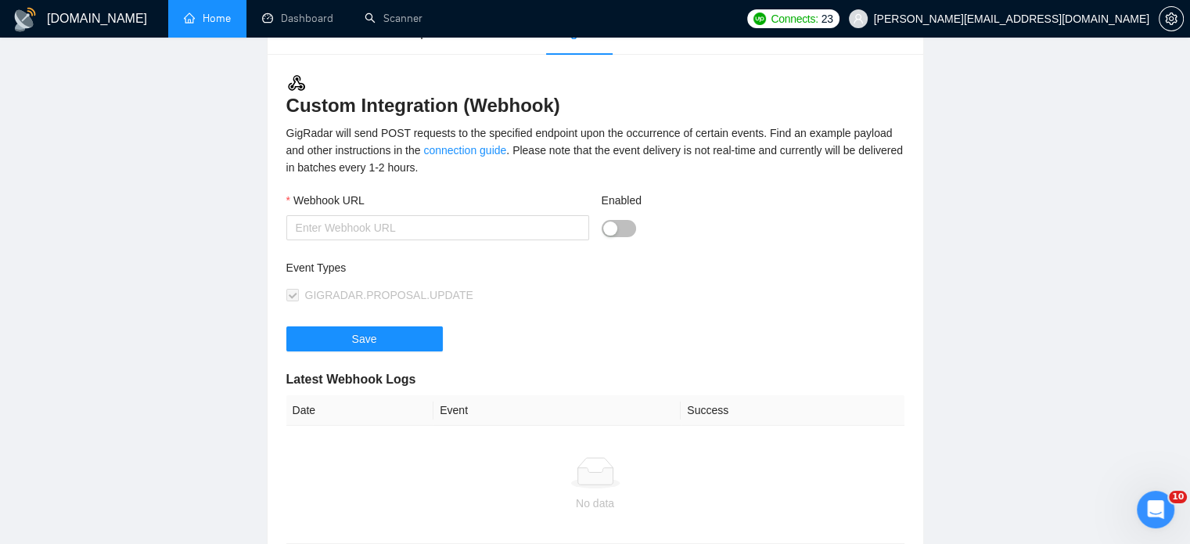
click at [225, 20] on link "Home" at bounding box center [207, 18] width 47 height 13
